Goal: Information Seeking & Learning: Learn about a topic

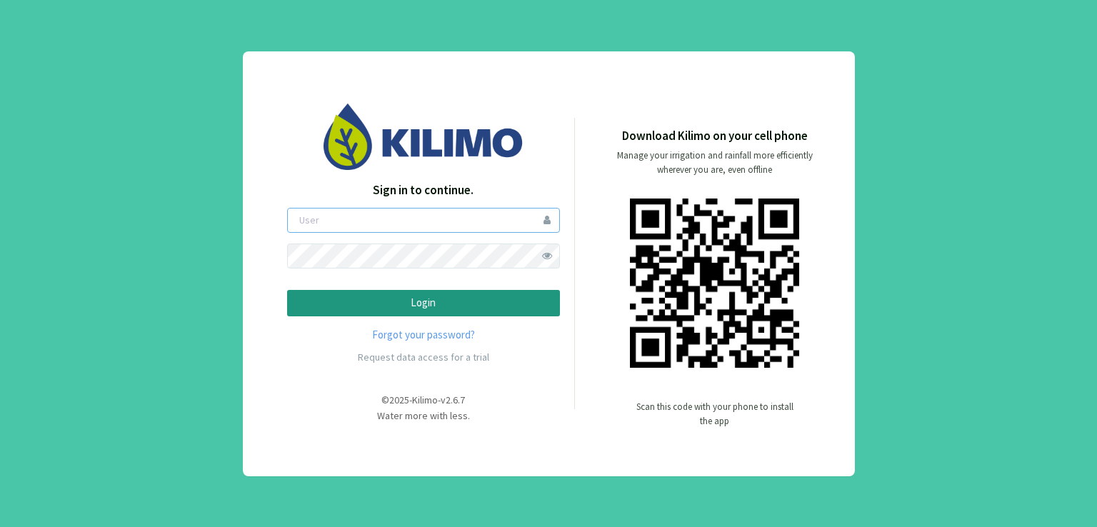
click at [477, 220] on input "email" at bounding box center [423, 220] width 273 height 25
type input "agroreina"
click at [419, 301] on p "Login" at bounding box center [423, 303] width 249 height 16
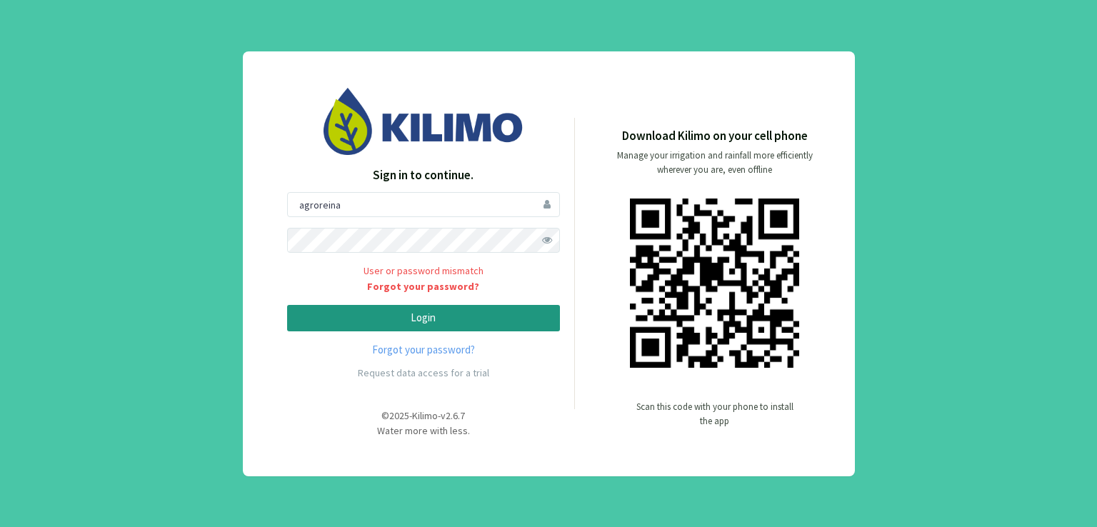
click at [546, 236] on span at bounding box center [547, 240] width 25 height 25
click at [287, 305] on button "Login" at bounding box center [423, 318] width 273 height 26
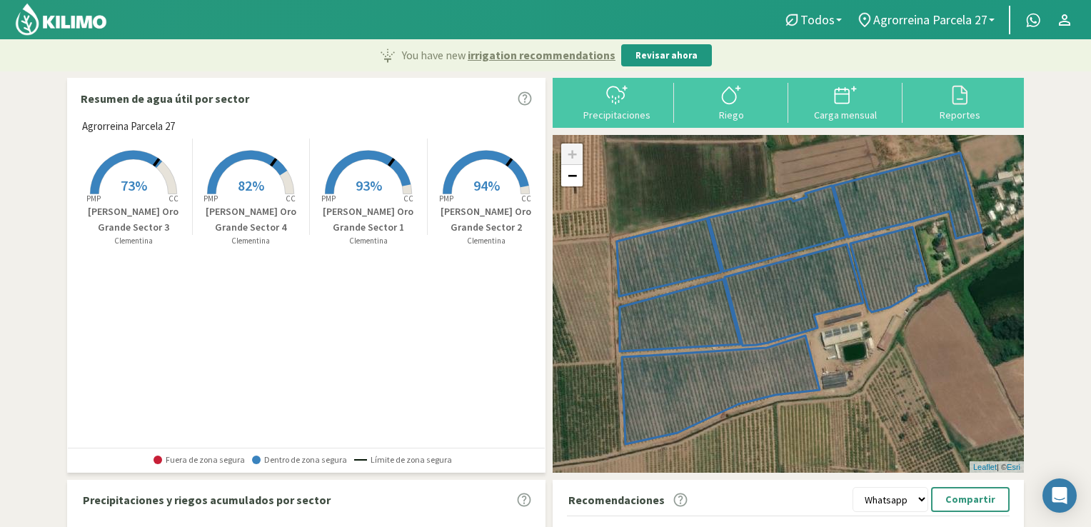
click at [549, 87] on div "Resumen de agua útil por sector Agrorreina Parcela 27 Created with Highcharts 9…" at bounding box center [545, 453] width 957 height 751
click at [899, 20] on span "Agrorreina Parcela 27" at bounding box center [930, 19] width 114 height 15
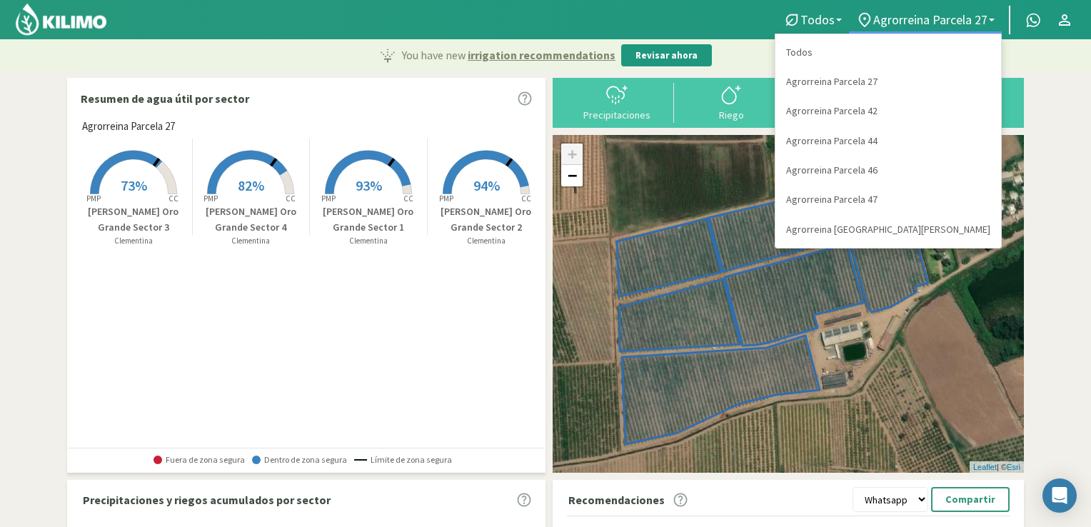
click at [920, 49] on link "Todos" at bounding box center [889, 52] width 226 height 29
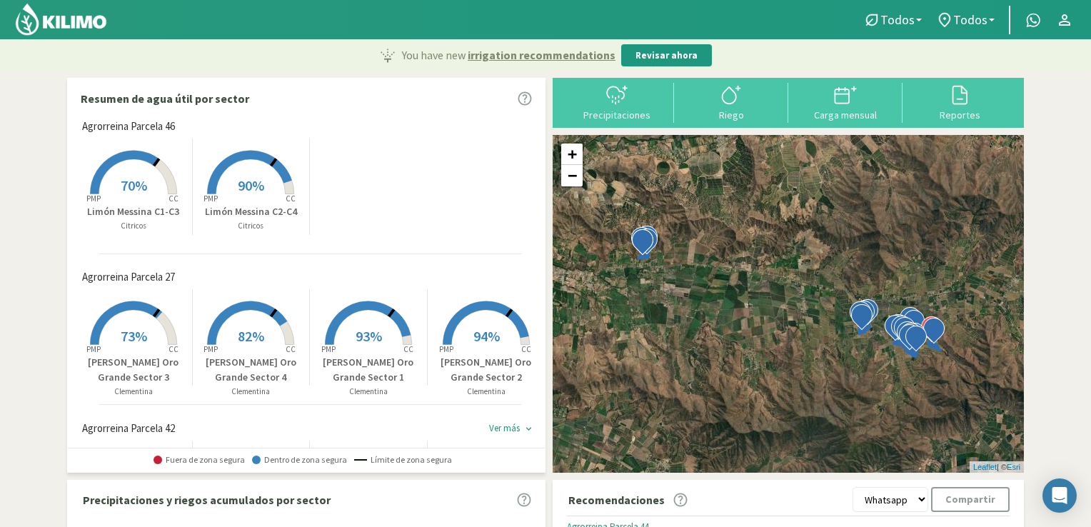
click at [54, 210] on section "Resumen de agua útil por sector Agrorreina Parcela 46 Created with Highcharts 9…" at bounding box center [545, 455] width 1091 height 769
click at [194, 55] on div "You have new irrigation recommendations Revisar ahora" at bounding box center [545, 55] width 1091 height 32
click at [157, 164] on icon at bounding box center [133, 173] width 86 height 44
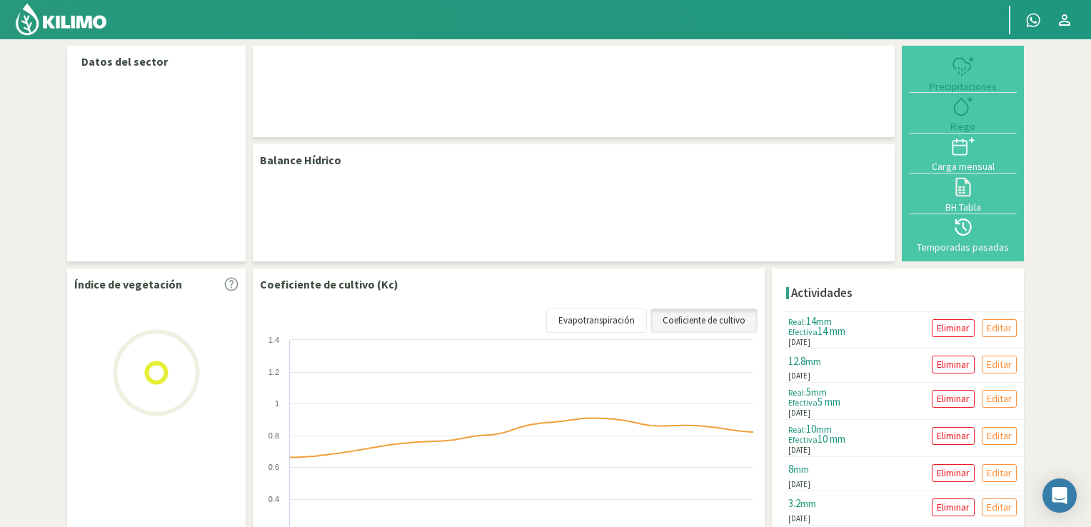
select select "3: Object"
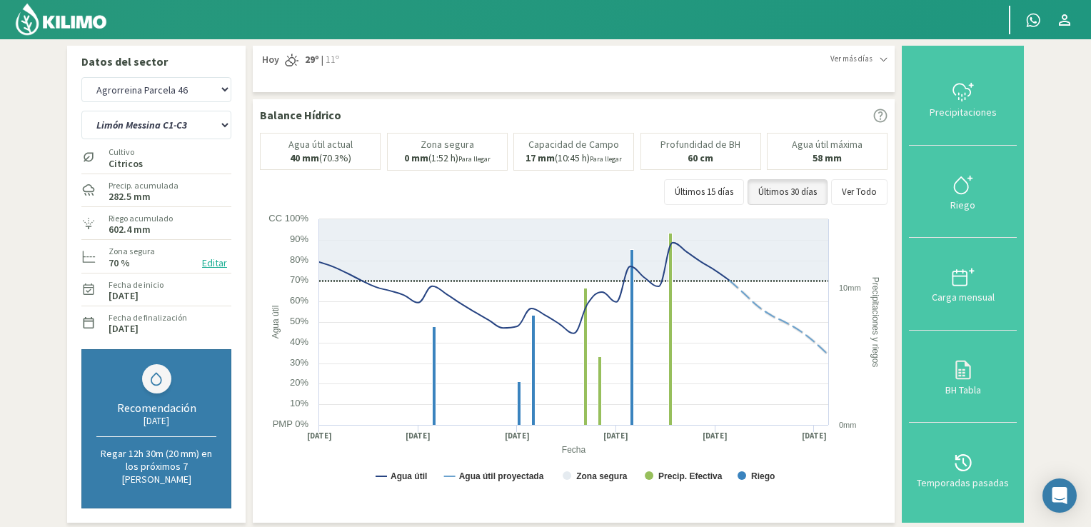
click at [84, 16] on img at bounding box center [61, 19] width 94 height 34
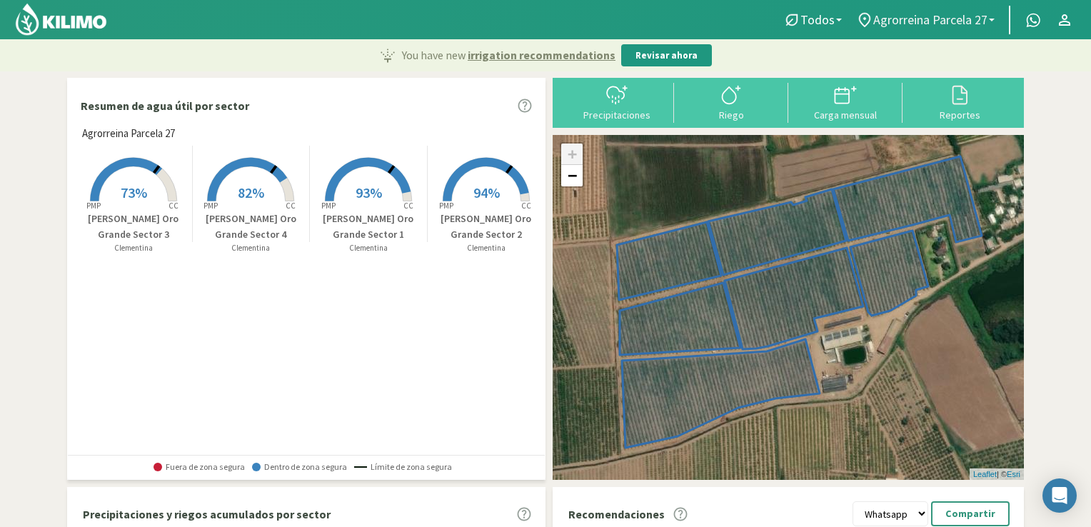
click at [903, 21] on span "Agrorreina Parcela 27" at bounding box center [930, 19] width 114 height 15
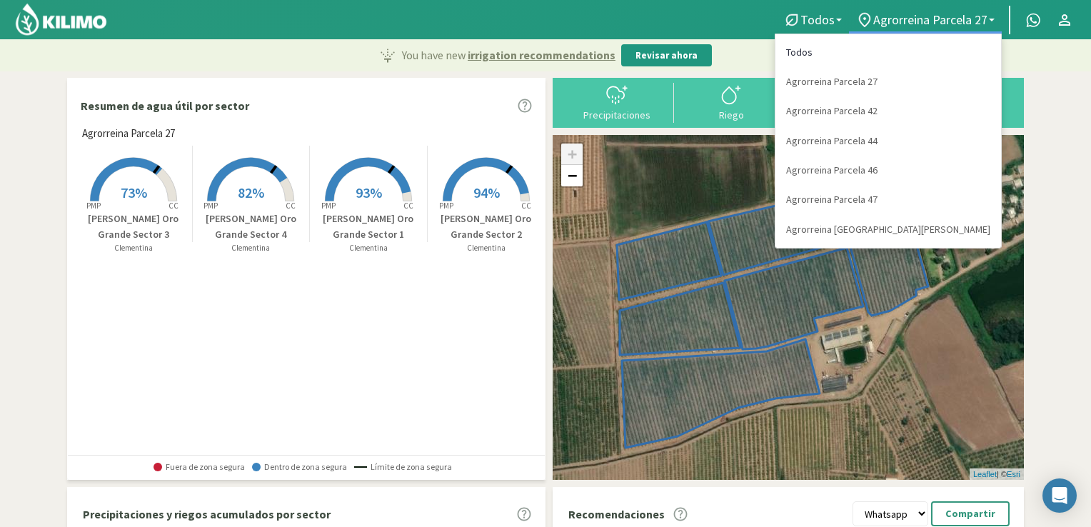
click at [911, 46] on link "Todos" at bounding box center [889, 52] width 226 height 29
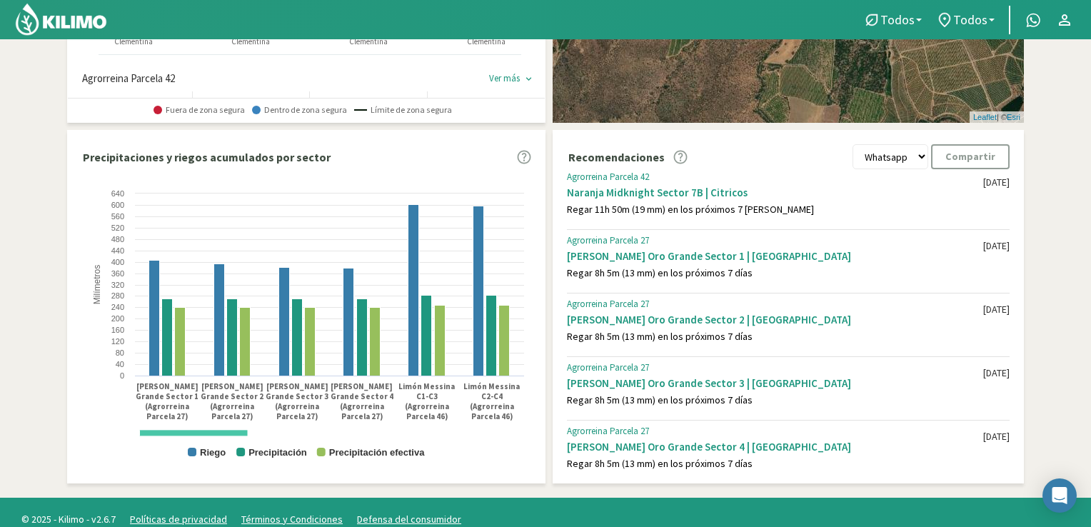
scroll to position [857, 0]
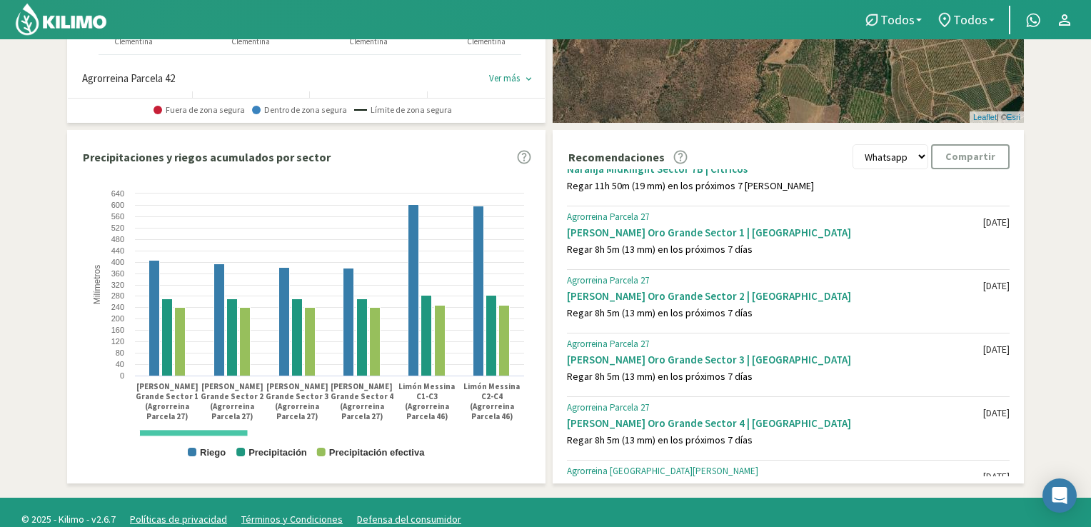
drag, startPoint x: 564, startPoint y: 207, endPoint x: 754, endPoint y: 431, distance: 294.4
click at [759, 444] on div "Agrorreina Parcela 44 Naranja [PERSON_NAME] | Citricos Regar 8h 30m (17 mm) en …" at bounding box center [792, 322] width 464 height 307
click at [626, 259] on div "Agrorreina Parcela 27 [PERSON_NAME][GEOGRAPHIC_DATA] | [PERSON_NAME] 8h 5m (13 …" at bounding box center [788, 236] width 443 height 60
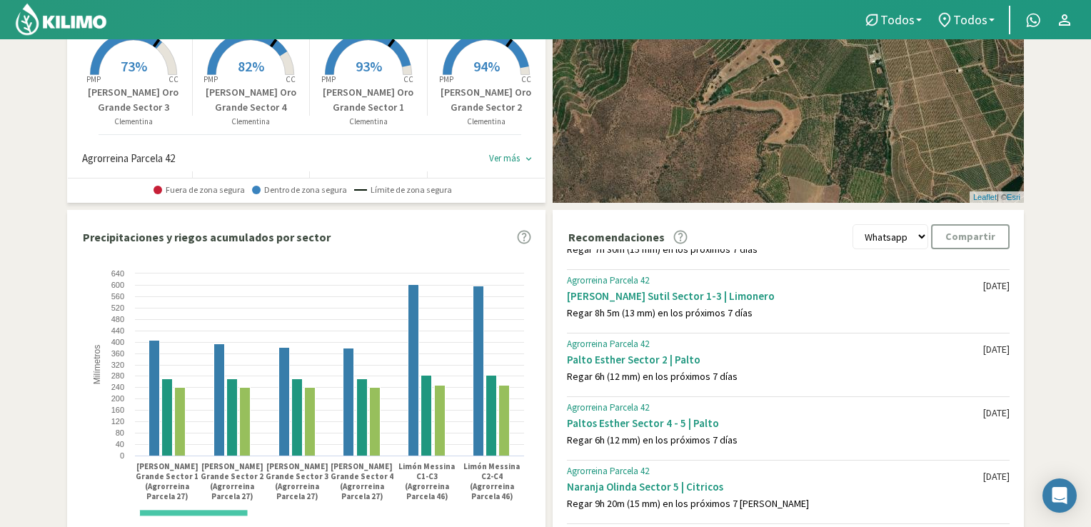
scroll to position [286, 0]
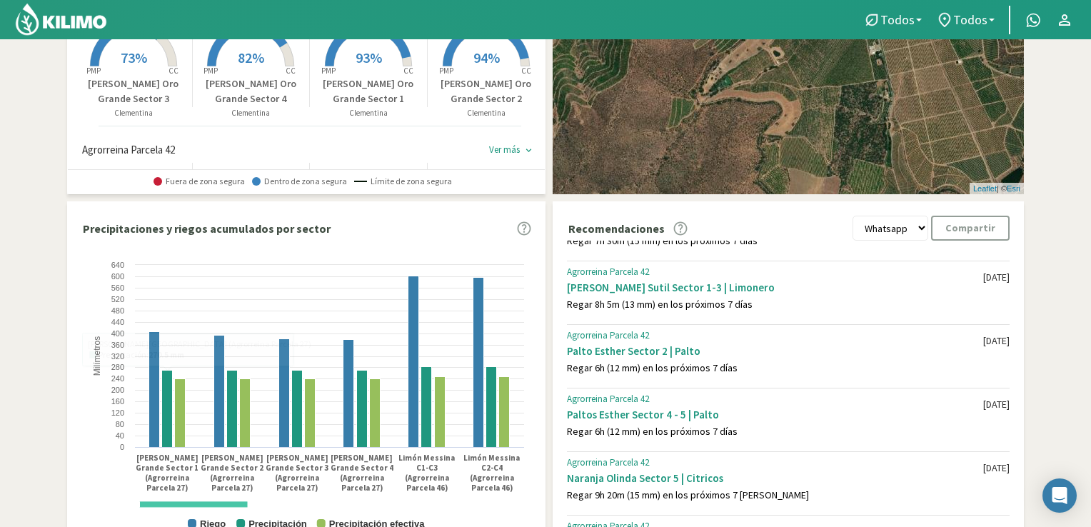
click at [19, 360] on section "Resumen de agua útil por sector Agrorreina Parcela 46 Created with Highcharts 9…" at bounding box center [545, 177] width 1091 height 783
click at [6, 291] on section "Resumen de agua útil por sector Agrorreina Parcela 46 Created with Highcharts 9…" at bounding box center [545, 177] width 1091 height 783
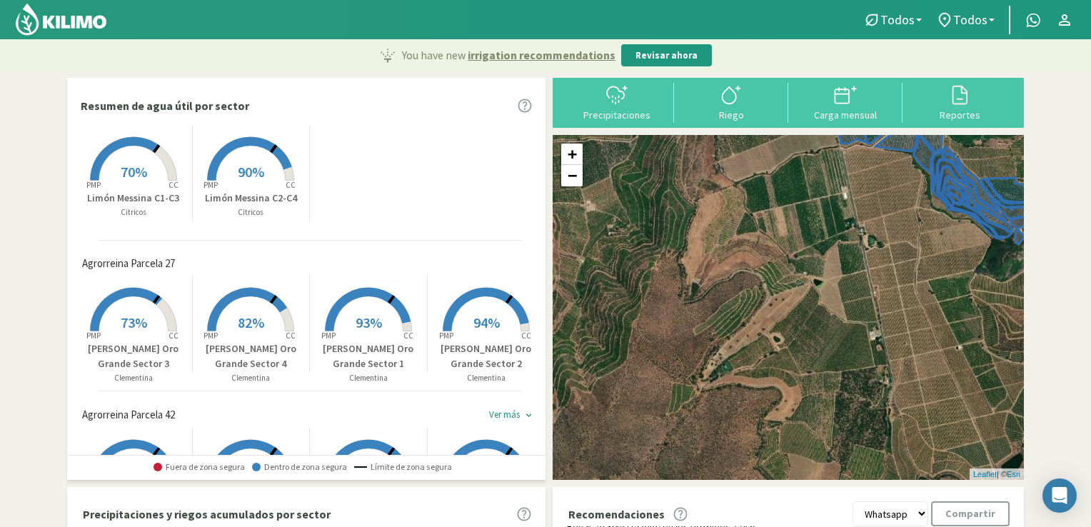
scroll to position [0, 0]
